Goal: Task Accomplishment & Management: Complete application form

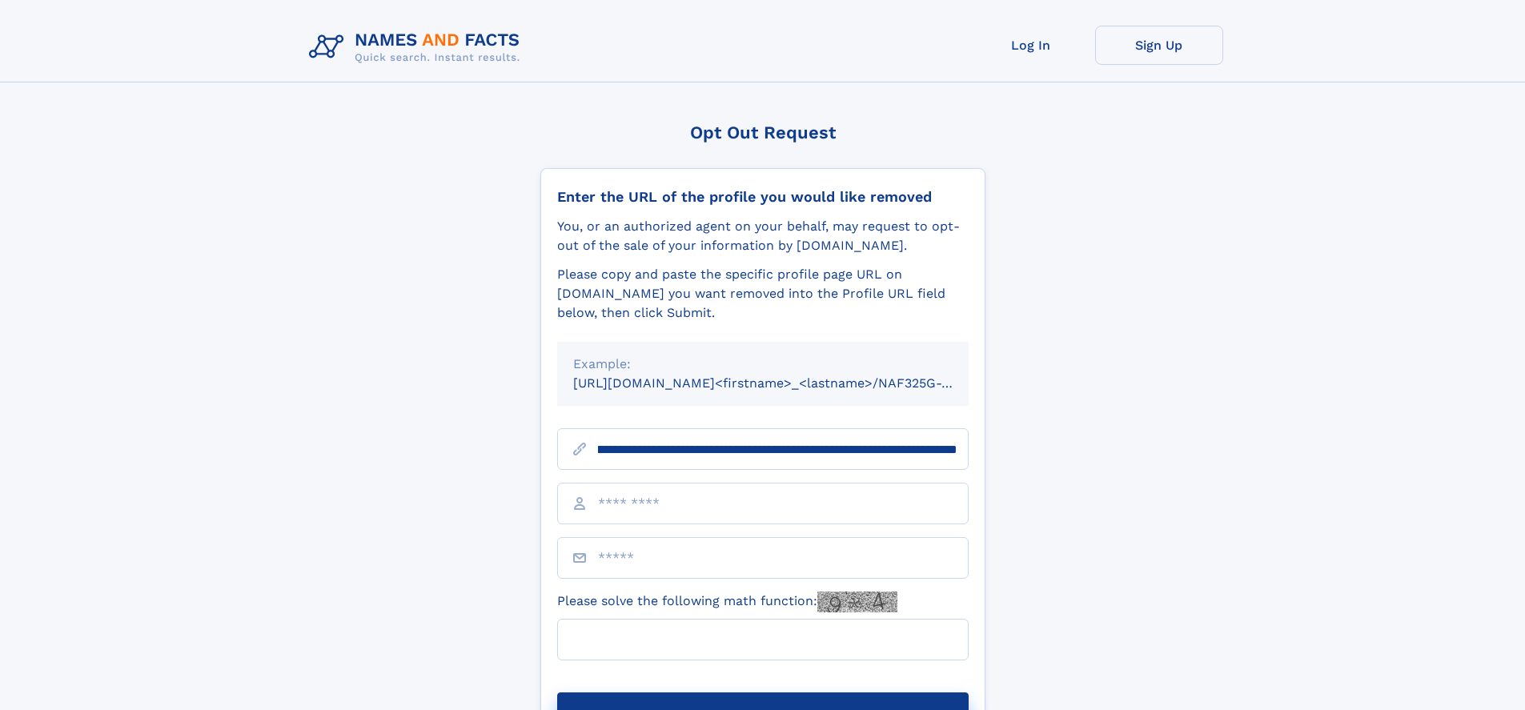
scroll to position [0, 199]
type input "**********"
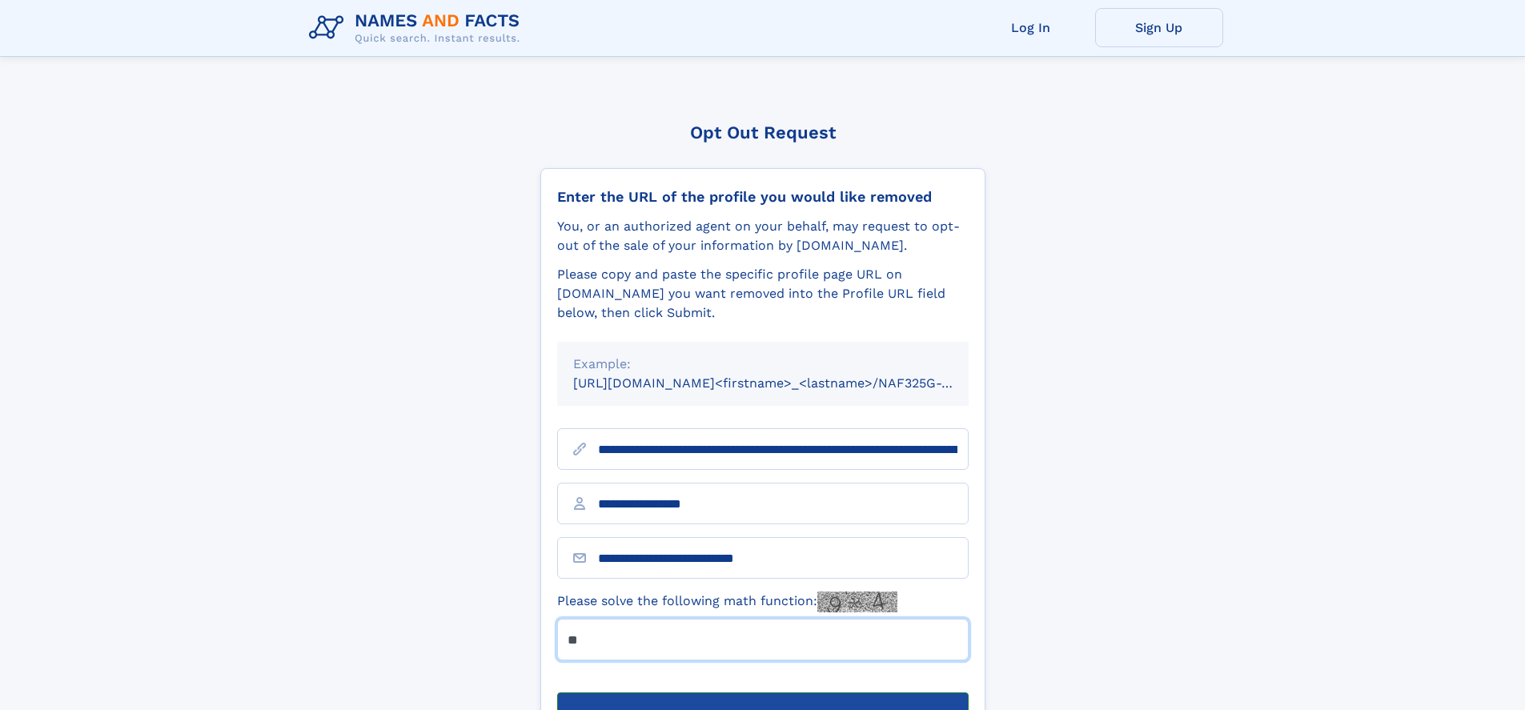
type input "**"
click at [762, 693] on button "Submit Opt Out Request" at bounding box center [763, 718] width 412 height 51
